Goal: Task Accomplishment & Management: Use online tool/utility

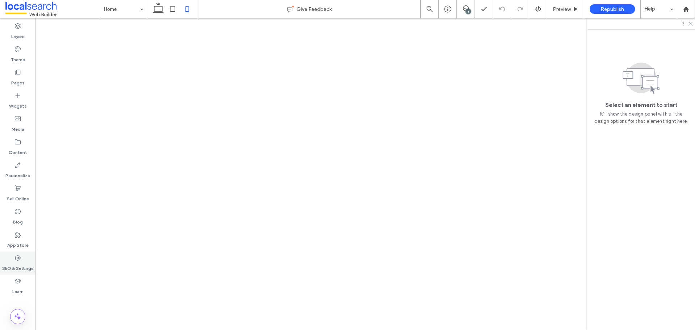
click at [16, 250] on div "App Store" at bounding box center [17, 239] width 35 height 23
click at [19, 260] on icon at bounding box center [17, 257] width 7 height 7
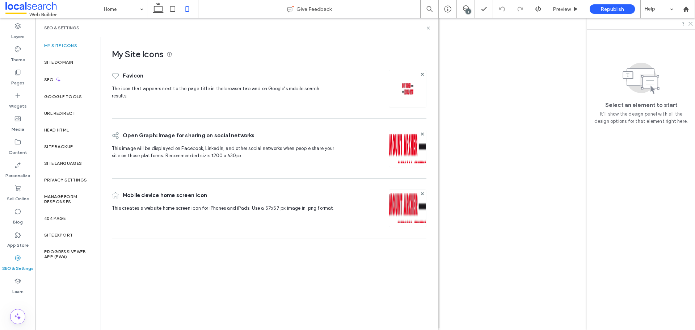
click at [59, 150] on div "Site Backup" at bounding box center [67, 146] width 65 height 17
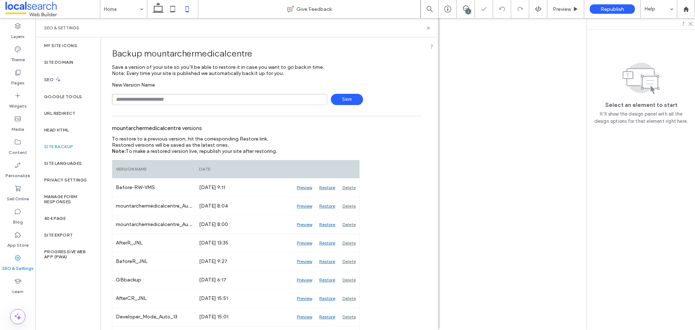
click at [156, 102] on input "text" at bounding box center [220, 99] width 216 height 11
type input "**********"
click at [346, 101] on span "Save" at bounding box center [347, 99] width 32 height 11
